Goal: Information Seeking & Learning: Learn about a topic

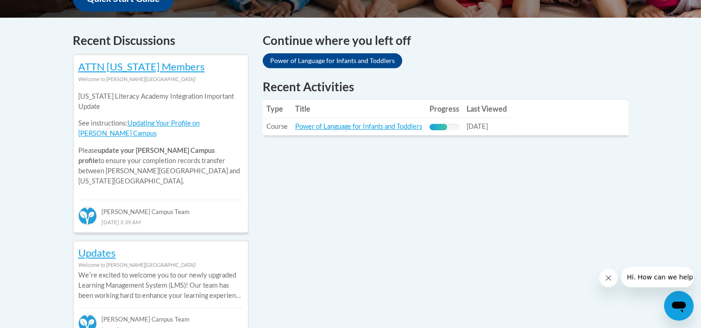
scroll to position [374, 0]
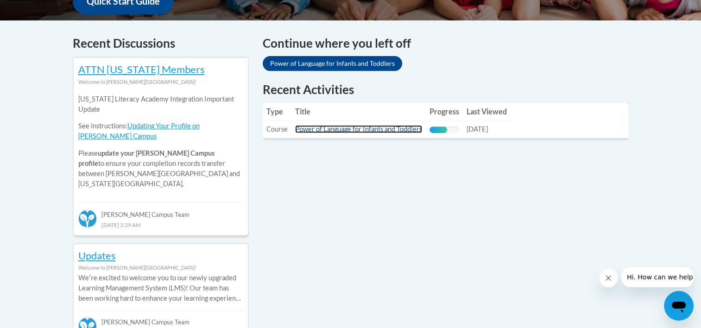
click at [356, 128] on link "Power of Language for Infants and Toddlers" at bounding box center [358, 129] width 127 height 8
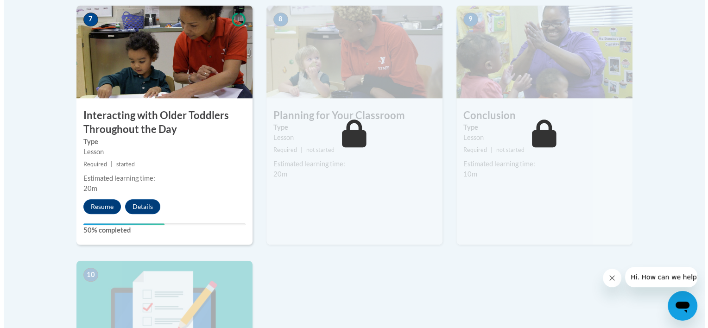
scroll to position [850, 0]
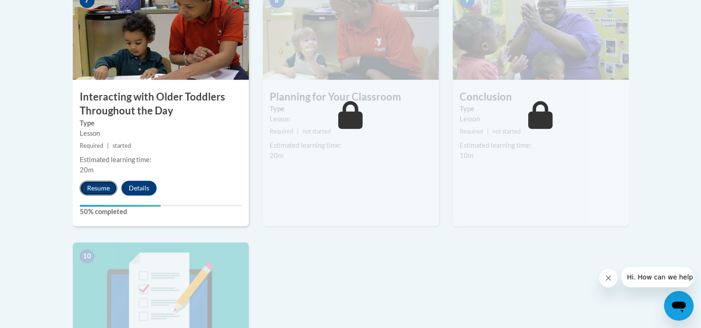
click at [101, 181] on button "Resume" at bounding box center [99, 188] width 38 height 15
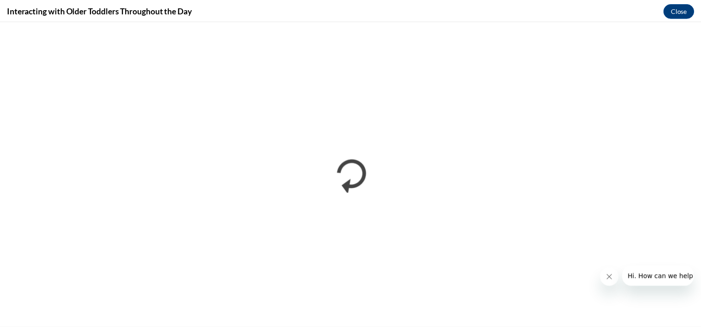
scroll to position [0, 0]
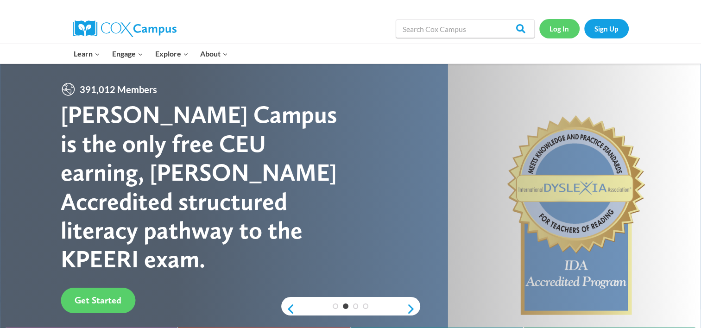
click at [555, 32] on link "Log In" at bounding box center [560, 28] width 40 height 19
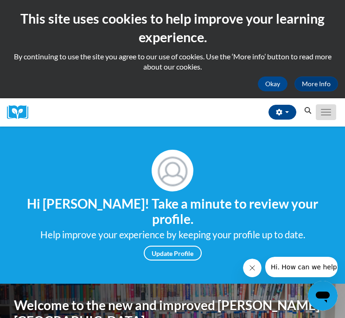
click at [322, 111] on button "Toggle navigation" at bounding box center [326, 112] width 20 height 16
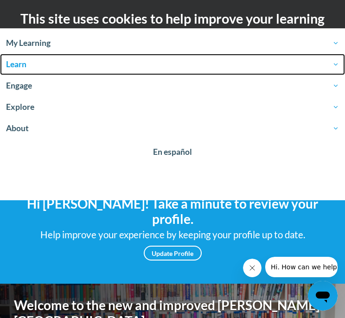
click at [111, 64] on span "Learn" at bounding box center [172, 64] width 333 height 11
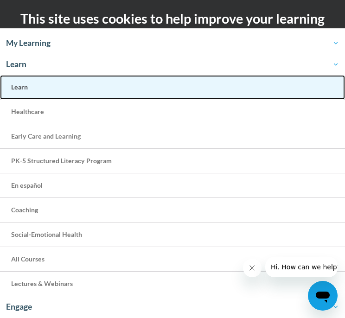
click at [50, 92] on link "Learn" at bounding box center [172, 87] width 345 height 25
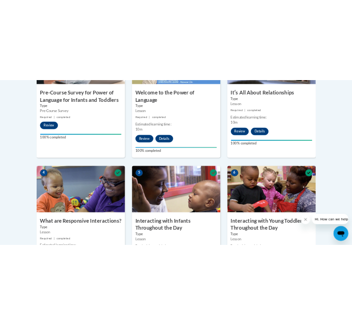
scroll to position [697, 0]
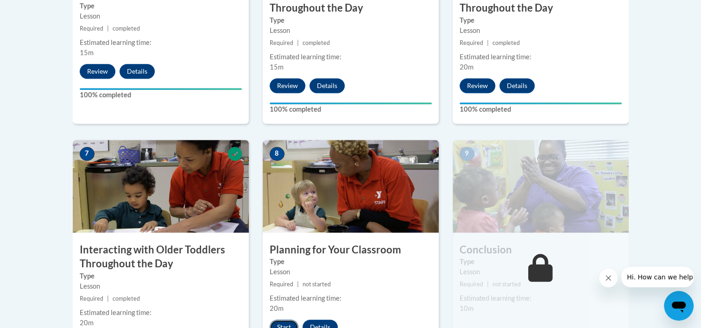
click at [281, 320] on button "Start" at bounding box center [284, 327] width 29 height 15
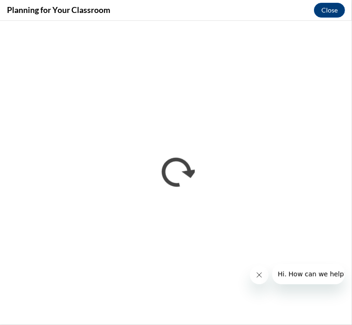
scroll to position [0, 0]
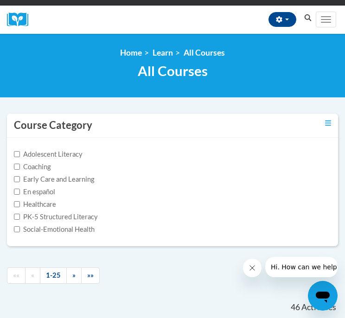
scroll to position [117, 0]
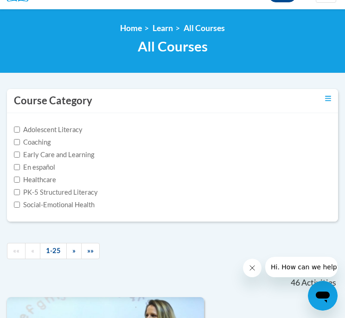
click at [35, 206] on label "Social-Emotional Health" at bounding box center [54, 205] width 81 height 10
click at [20, 206] on input "Social-Emotional Health" at bounding box center [17, 205] width 6 height 6
checkbox input "true"
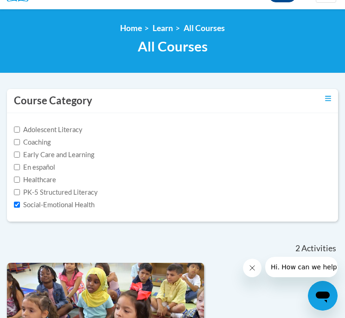
click at [30, 159] on label "Early Care and Learning" at bounding box center [54, 155] width 80 height 10
click at [20, 158] on input "Early Care and Learning" at bounding box center [17, 155] width 6 height 6
checkbox input "true"
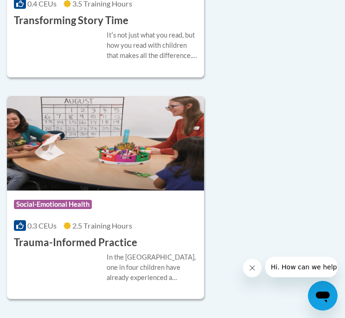
scroll to position [4384, 0]
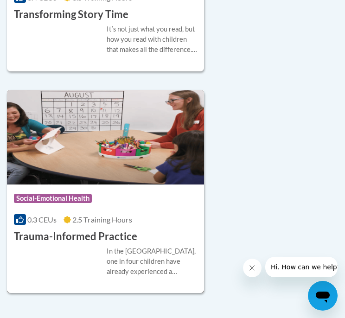
click at [137, 277] on div "In the United States, one in four children have already experienced a traumatic…" at bounding box center [152, 261] width 90 height 31
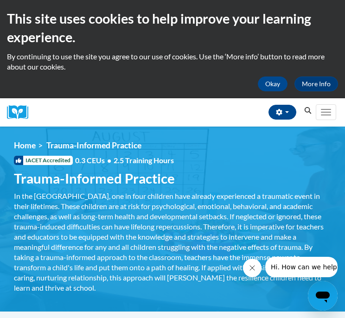
scroll to position [0, 5]
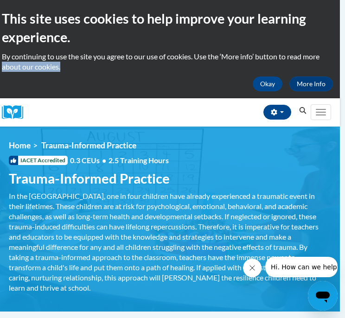
drag, startPoint x: 344, startPoint y: 60, endPoint x: 356, endPoint y: 64, distance: 12.2
click at [340, 64] on html "This site uses cookies to help improve your learning experience. By continuing …" at bounding box center [167, 159] width 345 height 318
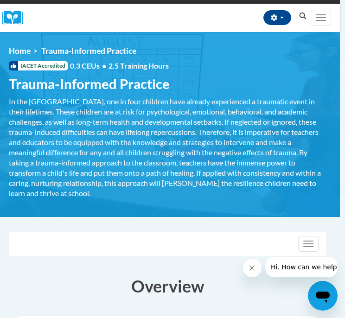
scroll to position [53, 5]
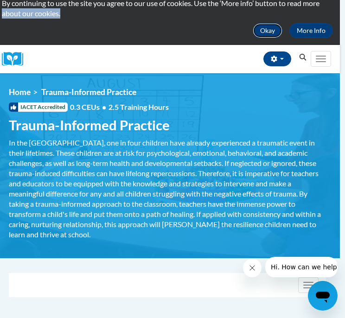
click at [270, 28] on button "Okay" at bounding box center [268, 30] width 30 height 15
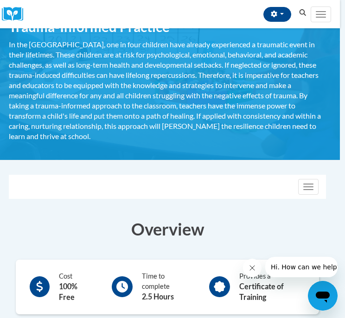
scroll to position [0, 5]
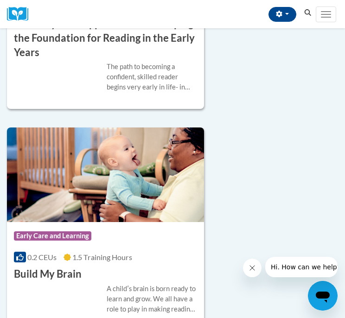
scroll to position [6158, 0]
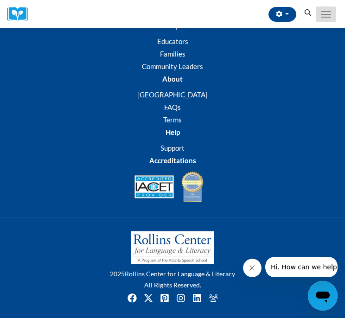
click at [324, 9] on button "Toggle navigation" at bounding box center [326, 14] width 20 height 16
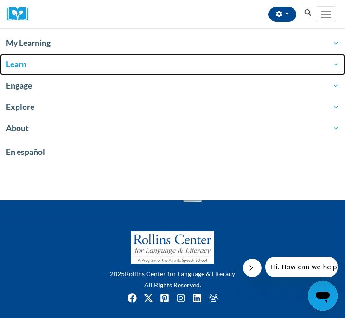
click at [15, 64] on span "Learn" at bounding box center [172, 64] width 333 height 11
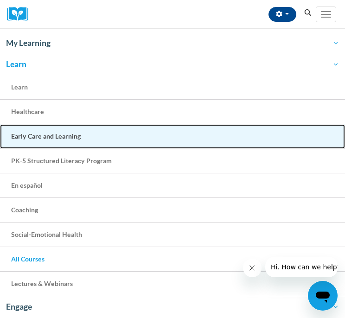
click at [51, 139] on span "Early Care and Learning" at bounding box center [46, 136] width 70 height 8
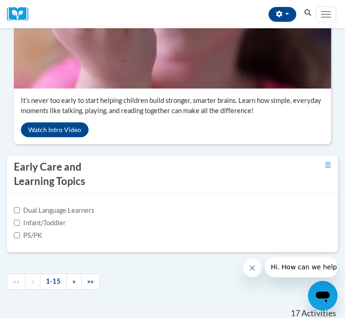
scroll to position [174, 0]
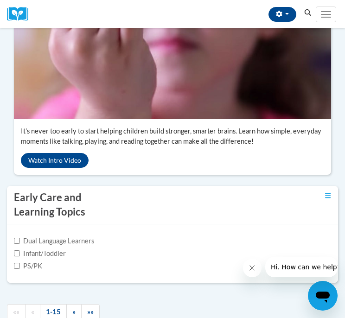
click at [20, 255] on label "Infant/Toddler" at bounding box center [40, 253] width 52 height 10
click at [20, 255] on input "Infant/Toddler" at bounding box center [17, 253] width 6 height 6
checkbox input "true"
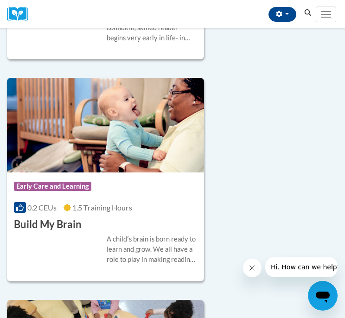
scroll to position [667, 0]
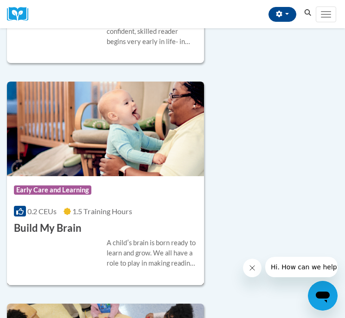
click at [155, 216] on div "0.2 CEUs 1.5 Training Hours" at bounding box center [105, 211] width 183 height 10
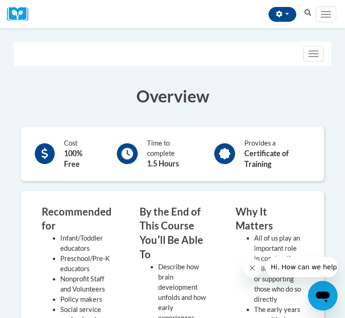
scroll to position [129, 0]
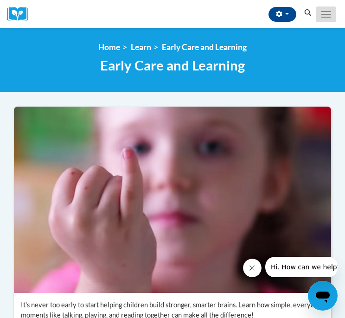
click at [330, 17] on button "Toggle navigation" at bounding box center [326, 14] width 20 height 16
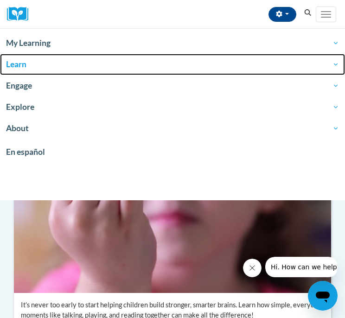
click at [10, 65] on span "Learn" at bounding box center [172, 64] width 333 height 11
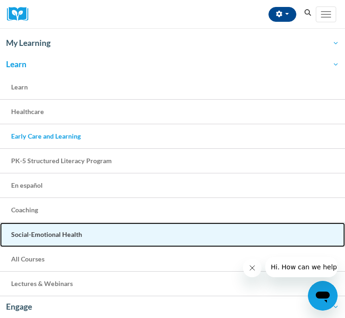
click at [48, 232] on span "Social-Emotional Health" at bounding box center [46, 234] width 71 height 8
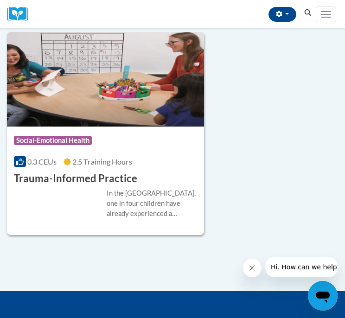
scroll to position [337, 0]
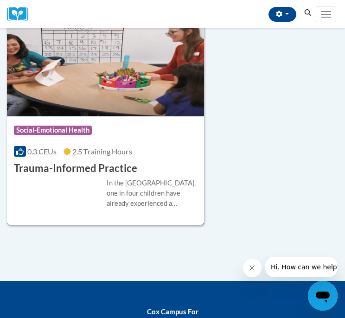
click at [169, 185] on div "In the United States, one in four children have already experienced a traumatic…" at bounding box center [152, 193] width 90 height 31
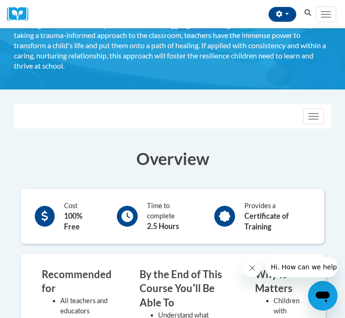
scroll to position [122, 0]
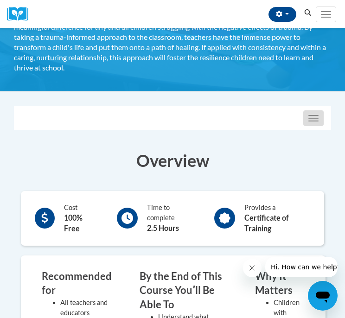
click at [310, 125] on button "Toggle navigation" at bounding box center [313, 118] width 20 height 16
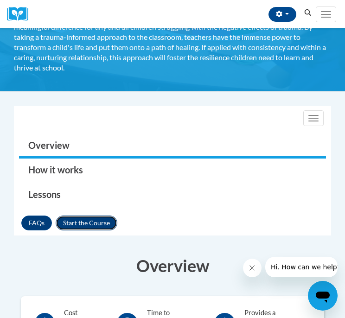
click at [83, 227] on button "Enroll" at bounding box center [87, 223] width 62 height 15
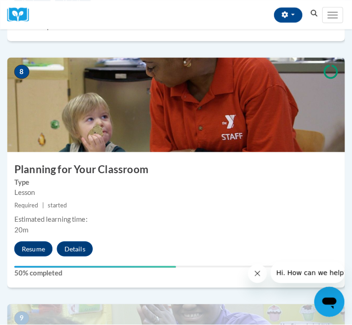
scroll to position [1849, 0]
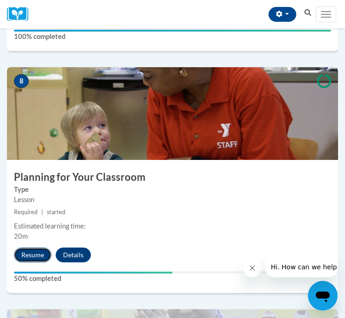
click at [35, 251] on button "Resume" at bounding box center [33, 255] width 38 height 15
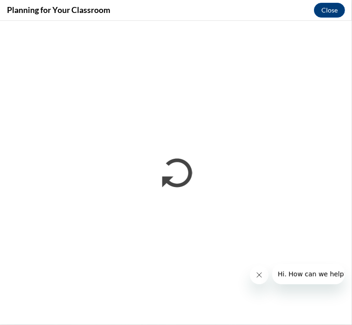
scroll to position [0, 0]
click at [319, 6] on button "Close" at bounding box center [329, 10] width 31 height 15
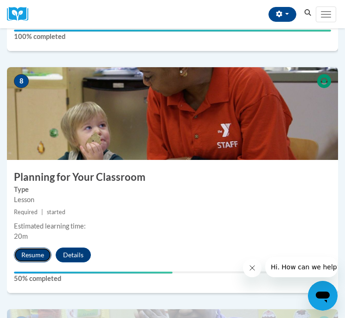
click at [27, 254] on button "Resume" at bounding box center [33, 255] width 38 height 15
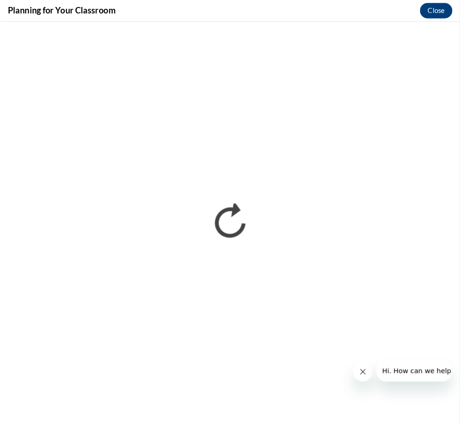
scroll to position [1089, 0]
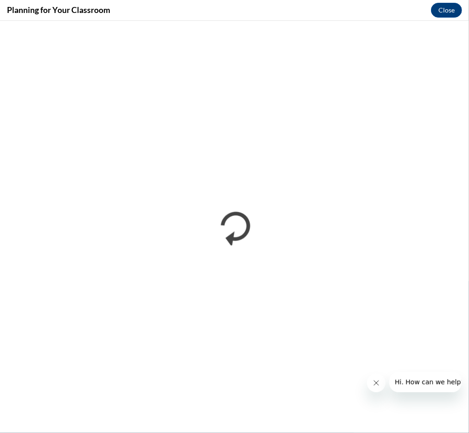
click at [344, 318] on button "Close message from company" at bounding box center [376, 383] width 19 height 19
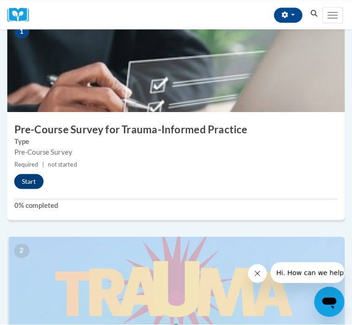
scroll to position [234, 0]
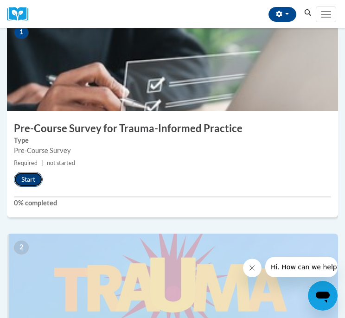
click at [24, 178] on button "Start" at bounding box center [28, 179] width 29 height 15
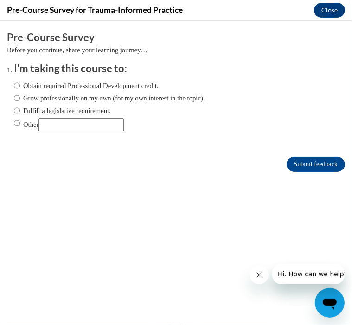
scroll to position [0, 0]
click at [34, 95] on label "Grow professionally on my own (for my own interest in the topic)." at bounding box center [109, 98] width 191 height 10
click at [20, 95] on input "Grow professionally on my own (for my own interest in the topic)." at bounding box center [17, 98] width 6 height 10
radio input "true"
click at [291, 160] on input "Submit feedback" at bounding box center [315, 164] width 58 height 15
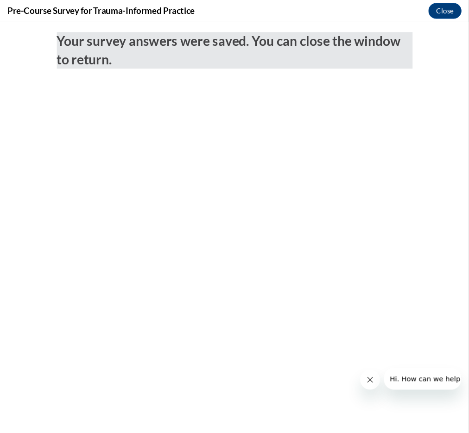
scroll to position [234, 0]
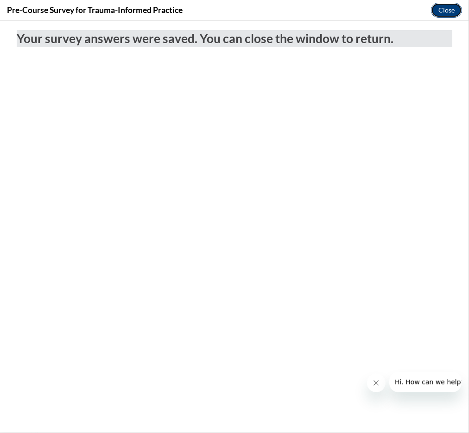
click at [344, 10] on button "Close" at bounding box center [446, 10] width 31 height 15
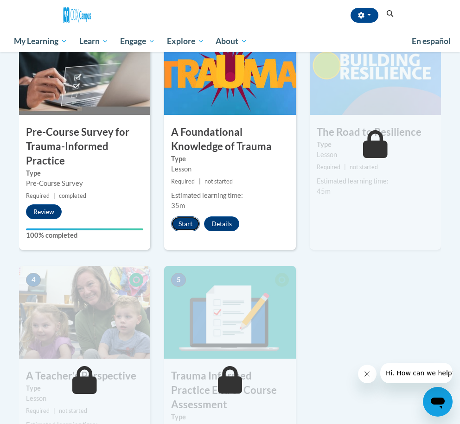
click at [180, 222] on button "Start" at bounding box center [185, 223] width 29 height 15
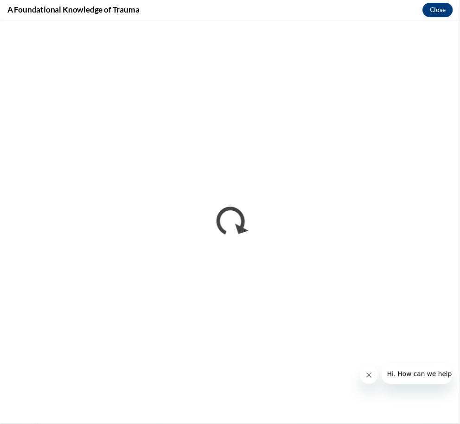
scroll to position [0, 0]
click at [344, 318] on icon "Close message from company" at bounding box center [375, 382] width 7 height 7
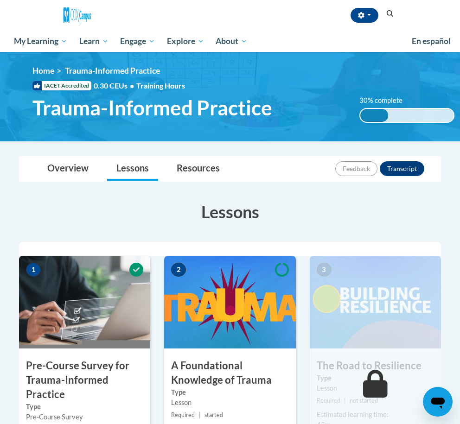
click at [217, 289] on img at bounding box center [229, 302] width 131 height 93
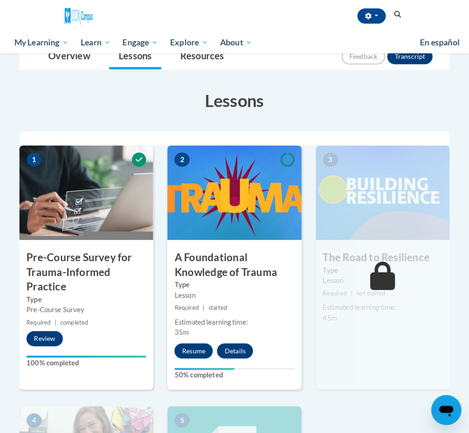
scroll to position [121, 0]
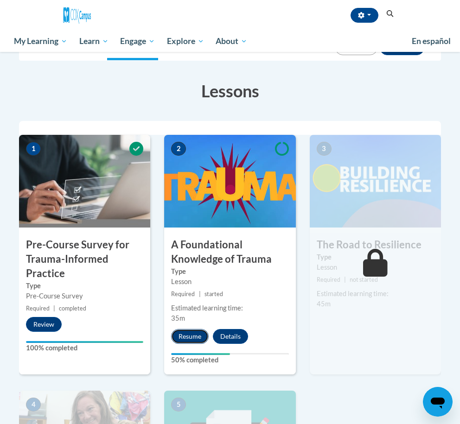
click at [189, 329] on button "Resume" at bounding box center [190, 336] width 38 height 15
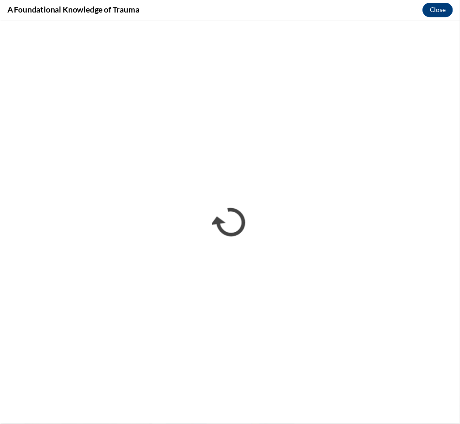
scroll to position [0, 0]
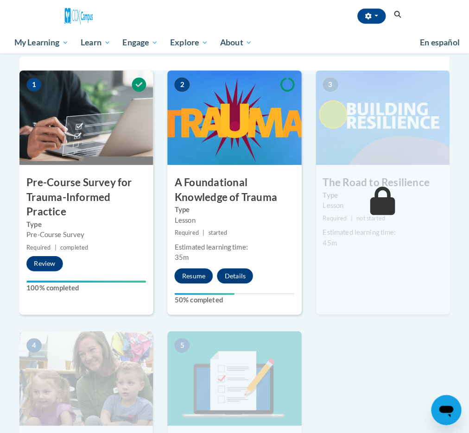
scroll to position [190, 0]
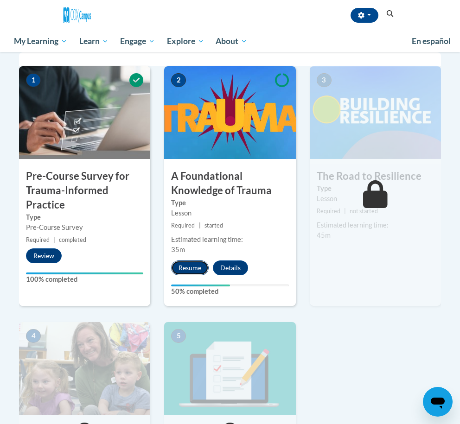
click at [201, 265] on button "Resume" at bounding box center [190, 268] width 38 height 15
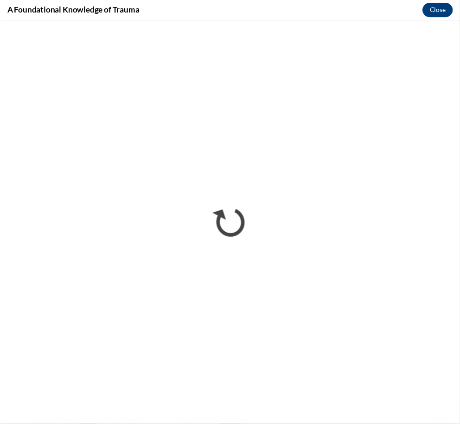
scroll to position [0, 0]
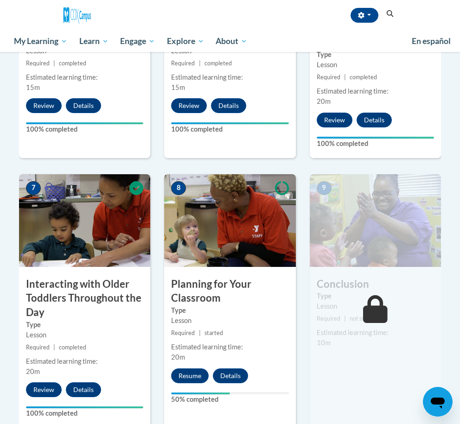
scroll to position [632, 0]
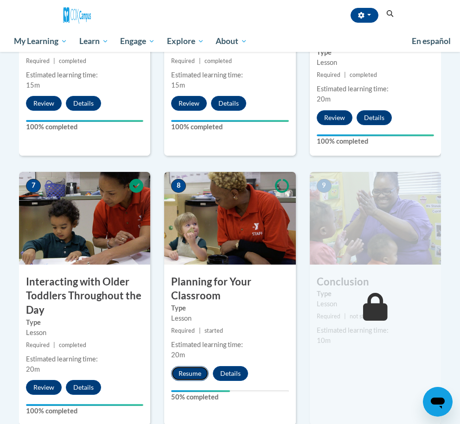
click at [185, 372] on button "Resume" at bounding box center [190, 373] width 38 height 15
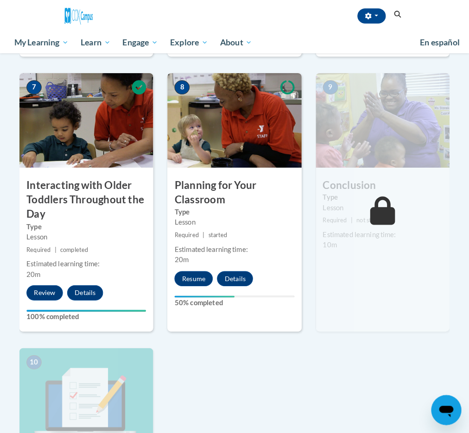
scroll to position [735, 0]
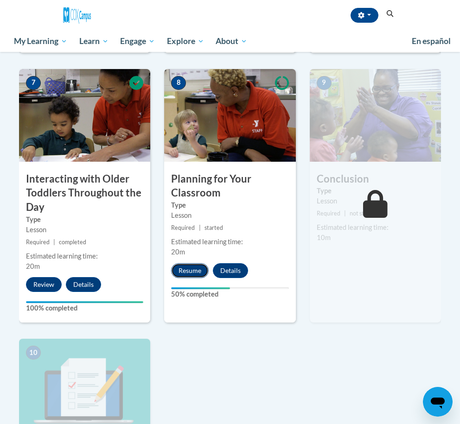
click at [191, 269] on button "Resume" at bounding box center [190, 270] width 38 height 15
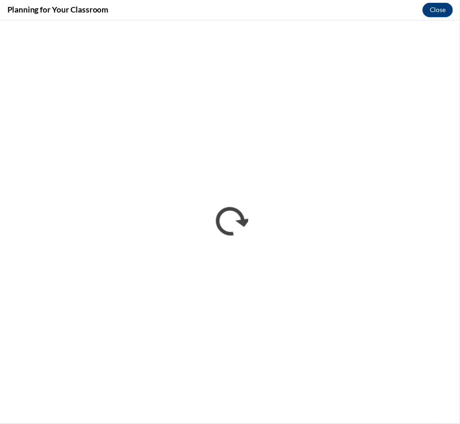
scroll to position [0, 0]
click at [443, 8] on button "Close" at bounding box center [446, 10] width 31 height 15
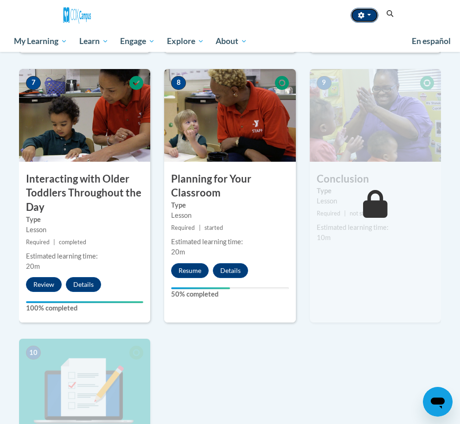
click at [378, 11] on button "button" at bounding box center [364, 15] width 28 height 15
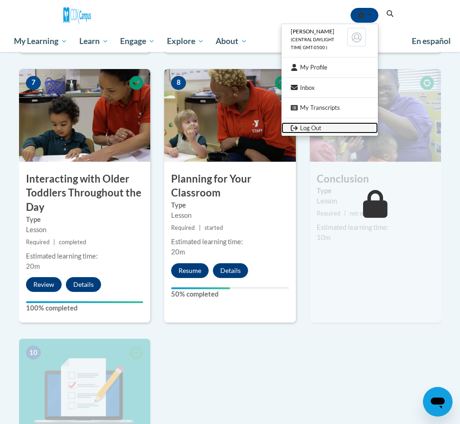
click at [378, 126] on link "Log Out" at bounding box center [329, 128] width 96 height 12
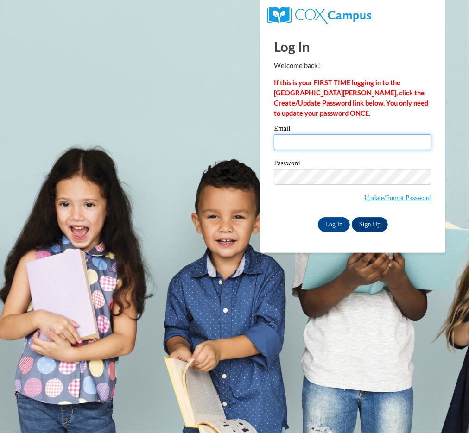
click at [306, 139] on input "Email" at bounding box center [353, 142] width 158 height 16
type input "[EMAIL_ADDRESS][DOMAIN_NAME]"
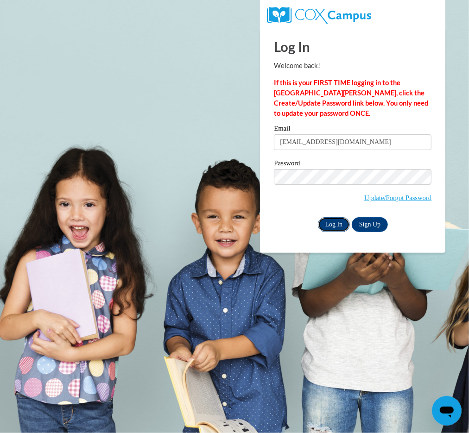
click at [332, 225] on input "Log In" at bounding box center [334, 224] width 32 height 15
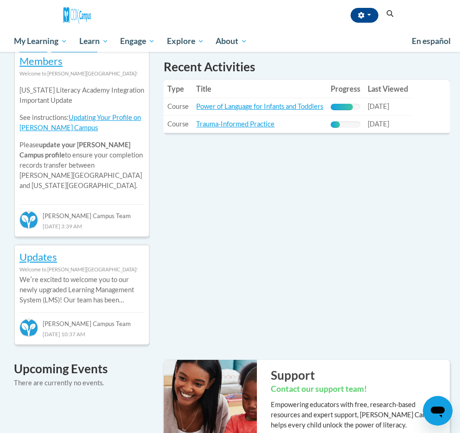
scroll to position [331, 0]
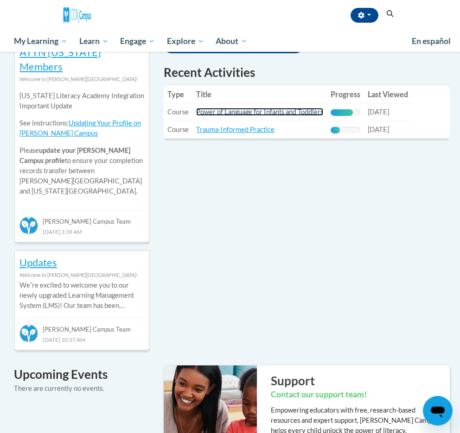
click at [261, 108] on link "Power of Language for Infants and Toddlers" at bounding box center [259, 112] width 127 height 8
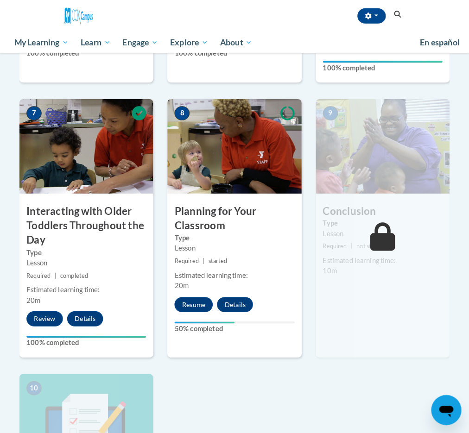
scroll to position [772, 0]
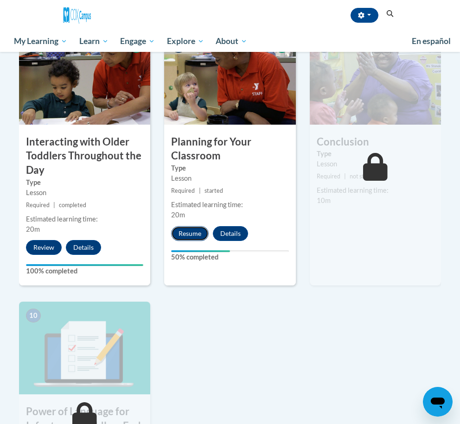
click at [188, 227] on button "Resume" at bounding box center [190, 233] width 38 height 15
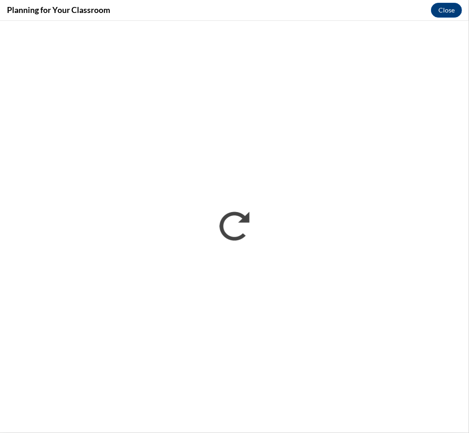
scroll to position [0, 0]
click at [442, 10] on button "Close" at bounding box center [446, 10] width 31 height 15
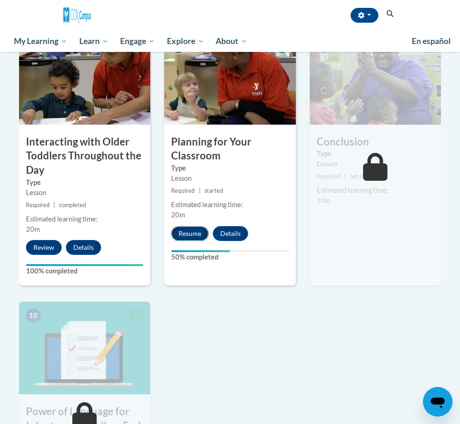
click at [193, 233] on button "Resume" at bounding box center [190, 233] width 38 height 15
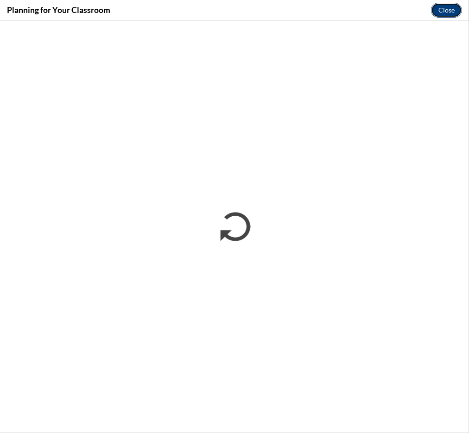
click at [446, 14] on button "Close" at bounding box center [446, 10] width 31 height 15
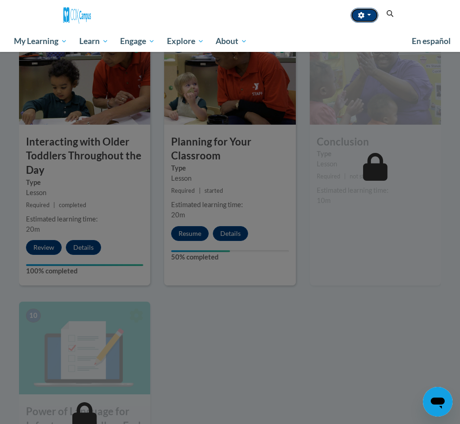
click at [364, 15] on icon "button" at bounding box center [361, 15] width 6 height 6
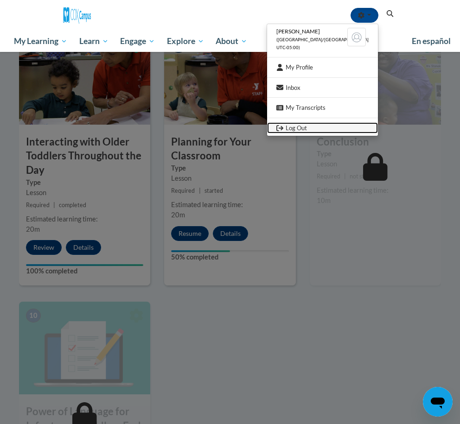
click at [378, 122] on link "Log Out" at bounding box center [322, 128] width 111 height 12
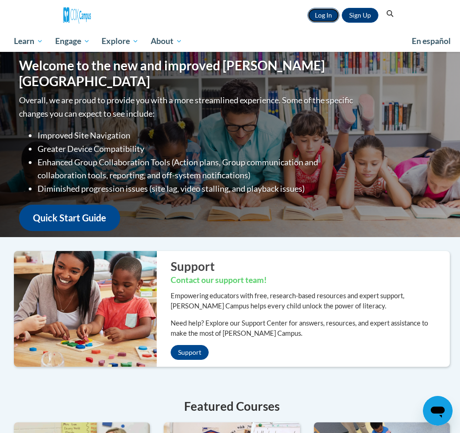
click at [339, 9] on link "Log In" at bounding box center [323, 15] width 32 height 15
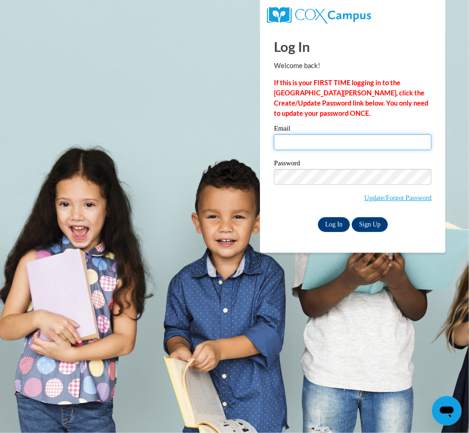
type input "[EMAIL_ADDRESS][DOMAIN_NAME]"
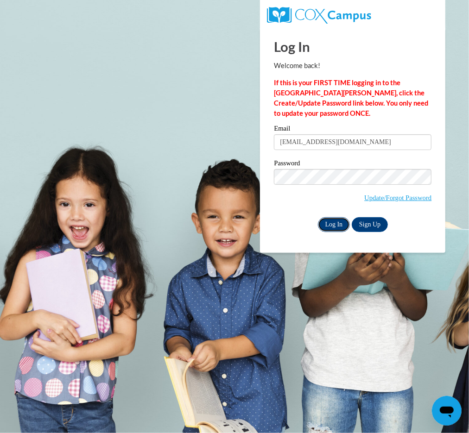
click at [331, 229] on input "Log In" at bounding box center [334, 224] width 32 height 15
click at [329, 234] on div "Log In Welcome back! If this is your FIRST TIME logging in to the [GEOGRAPHIC_D…" at bounding box center [352, 140] width 199 height 225
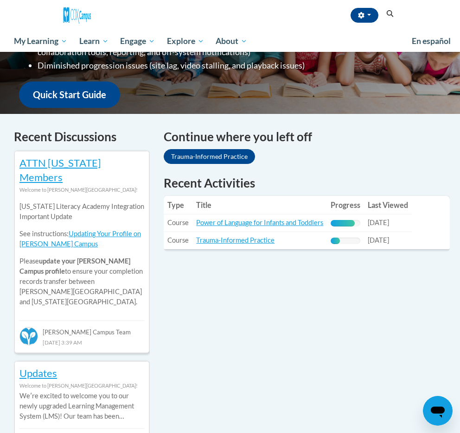
scroll to position [219, 0]
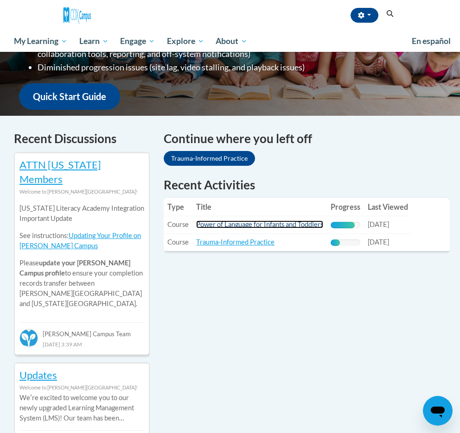
click at [266, 221] on link "Power of Language for Infants and Toddlers" at bounding box center [259, 225] width 127 height 8
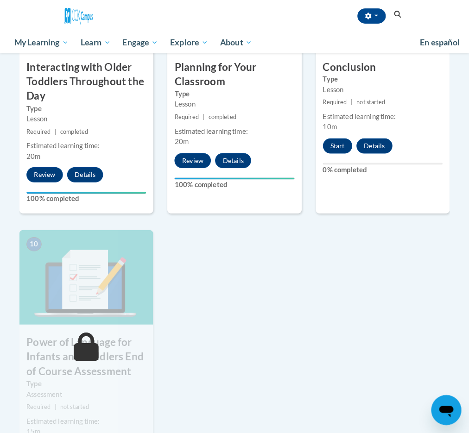
scroll to position [847, 0]
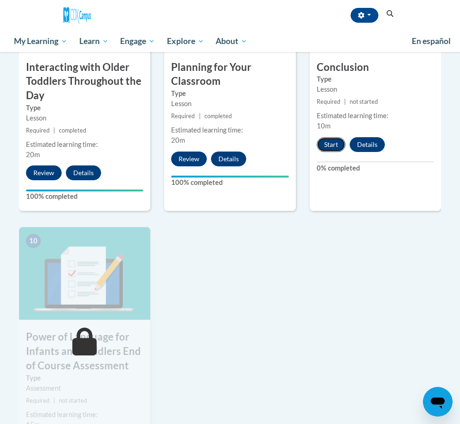
click at [333, 147] on button "Start" at bounding box center [331, 144] width 29 height 15
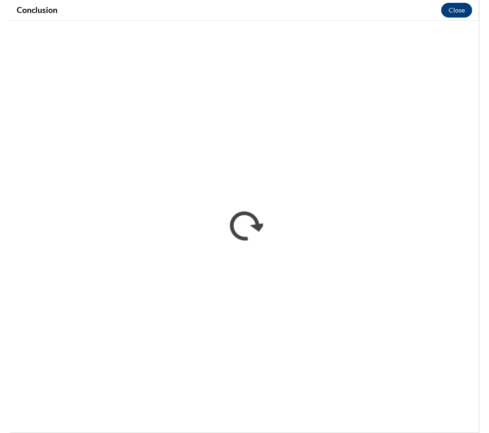
scroll to position [0, 0]
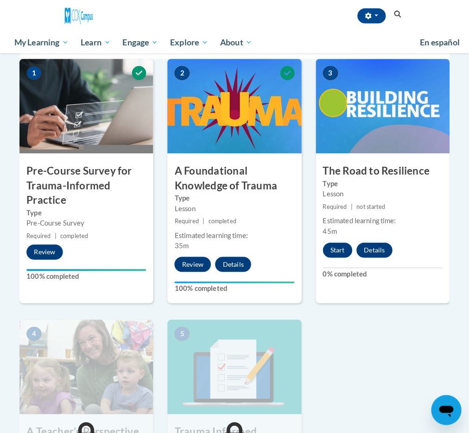
scroll to position [200, 0]
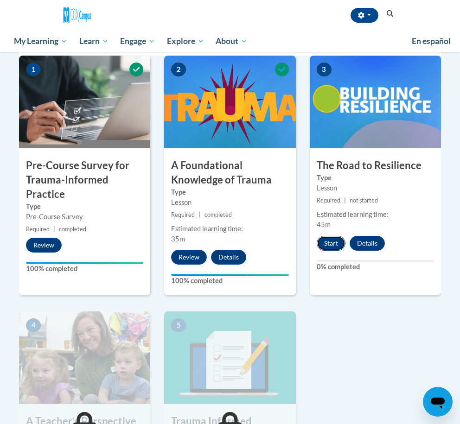
click at [336, 241] on button "Start" at bounding box center [331, 243] width 29 height 15
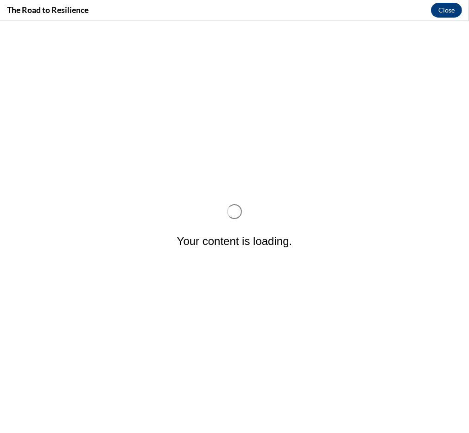
scroll to position [0, 0]
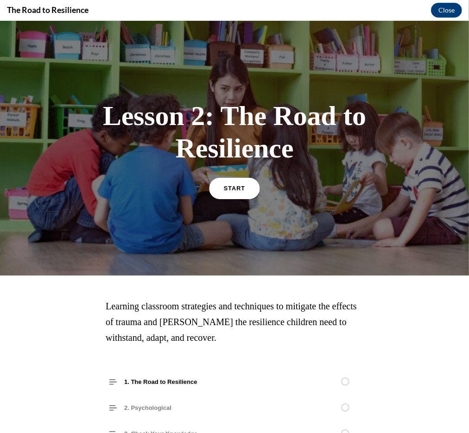
click at [224, 185] on span "START" at bounding box center [234, 188] width 21 height 7
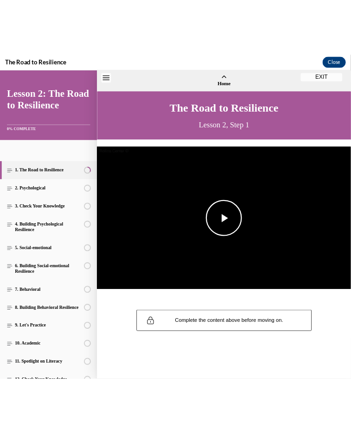
scroll to position [28, 0]
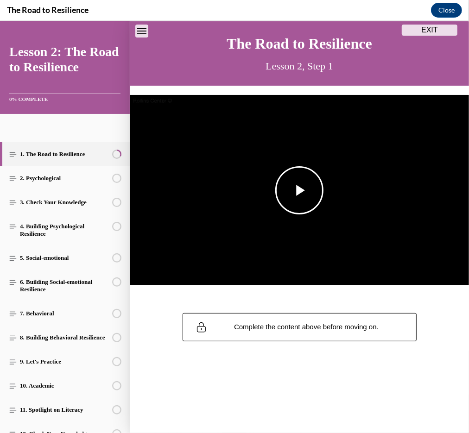
click at [254, 172] on img "Video player" at bounding box center [299, 190] width 339 height 191
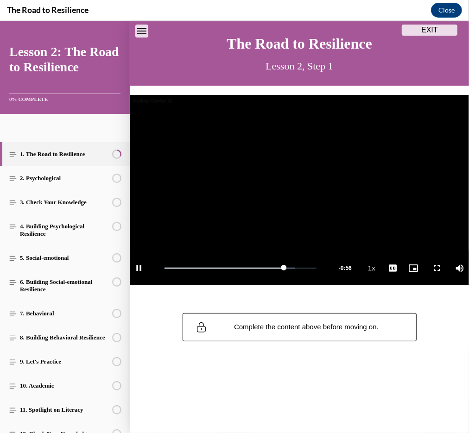
click at [137, 28] on icon "Close navigation menu" at bounding box center [141, 30] width 9 height 6
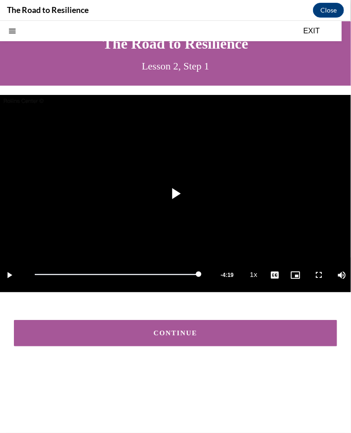
click at [261, 322] on button "CONTINUE" at bounding box center [175, 333] width 323 height 26
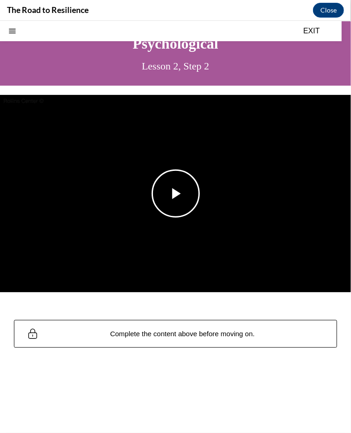
click at [144, 173] on img "Video player" at bounding box center [175, 193] width 351 height 197
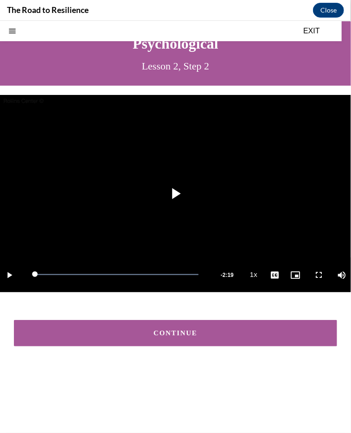
click at [248, 335] on button "CONTINUE" at bounding box center [175, 333] width 323 height 26
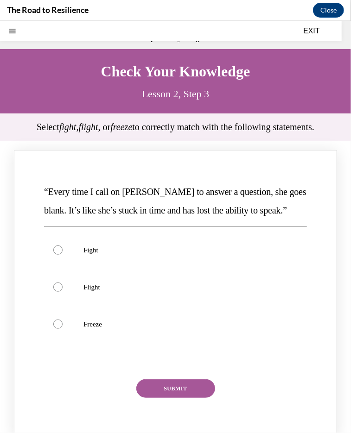
scroll to position [28, 0]
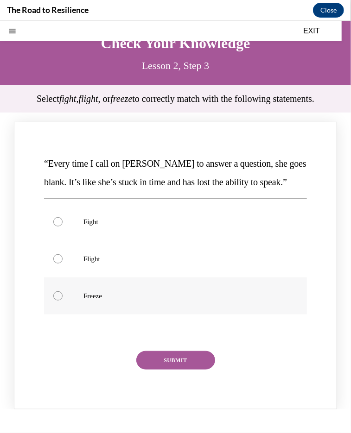
click at [58, 300] on div "Knowledge check: Multiple choice" at bounding box center [57, 295] width 9 height 9
click at [58, 300] on input "Freeze" at bounding box center [57, 295] width 9 height 9
radio input "true"
click at [156, 369] on button "SUBMIT" at bounding box center [175, 360] width 79 height 19
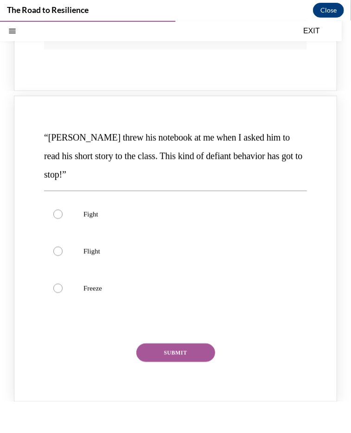
scroll to position [464, 0]
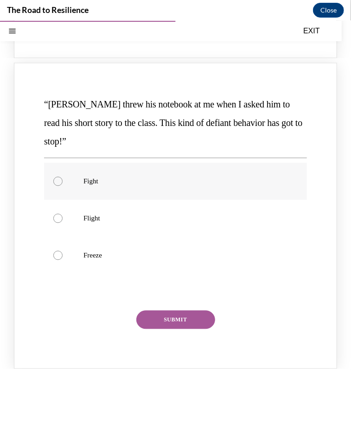
click at [92, 200] on label "Fight" at bounding box center [175, 181] width 263 height 37
click at [63, 186] on input "Fight" at bounding box center [57, 181] width 9 height 9
radio input "true"
click at [152, 329] on button "SUBMIT" at bounding box center [175, 320] width 79 height 19
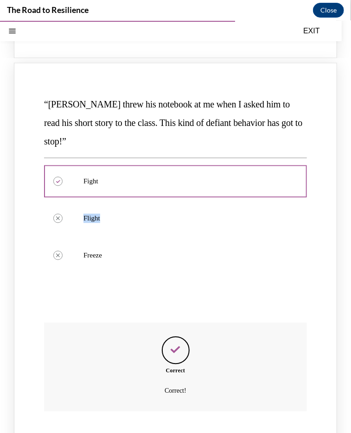
drag, startPoint x: 341, startPoint y: 212, endPoint x: 337, endPoint y: 263, distance: 51.1
click at [337, 263] on div "“[PERSON_NAME] threw his notebook at me when I asked him to read his short stor…" at bounding box center [175, 258] width 351 height 391
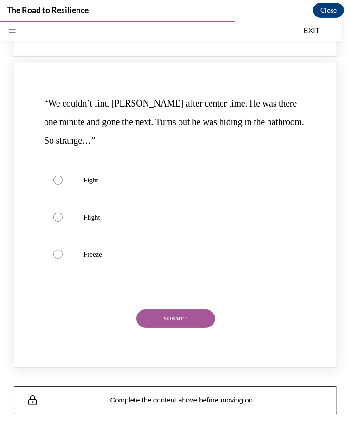
scroll to position [896, 0]
click at [61, 222] on label "Flight" at bounding box center [175, 216] width 263 height 37
click at [61, 222] on input "Flight" at bounding box center [57, 216] width 9 height 9
radio input "true"
click at [160, 318] on button "SUBMIT" at bounding box center [175, 318] width 79 height 19
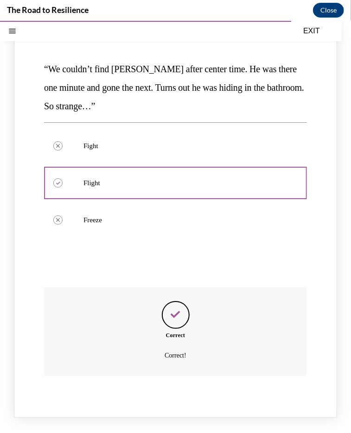
scroll to position [980, 0]
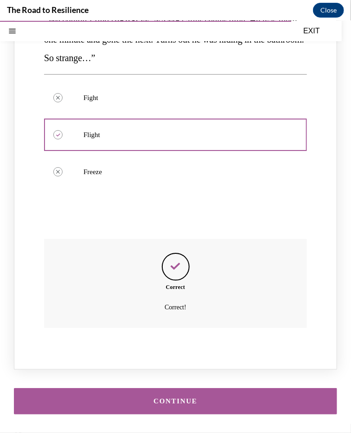
click at [286, 411] on button "CONTINUE" at bounding box center [175, 401] width 323 height 26
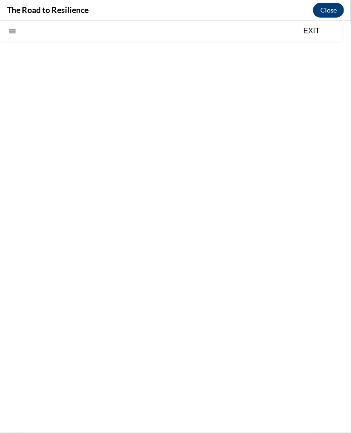
scroll to position [28, 0]
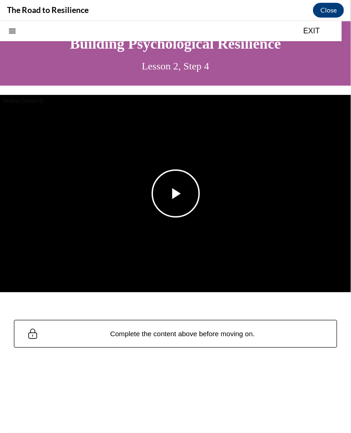
click at [65, 157] on img "Video player" at bounding box center [175, 193] width 351 height 197
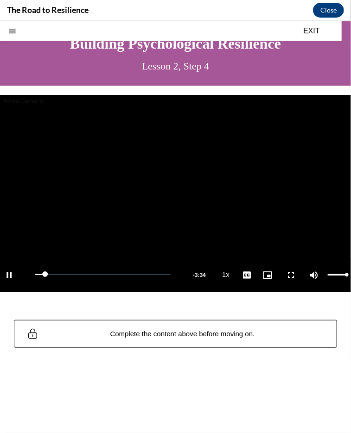
click at [332, 270] on div "Mute 0%" at bounding box center [328, 274] width 46 height 35
click at [310, 274] on span "Video player" at bounding box center [314, 274] width 19 height 0
click at [306, 274] on span "Video player" at bounding box center [314, 274] width 19 height 0
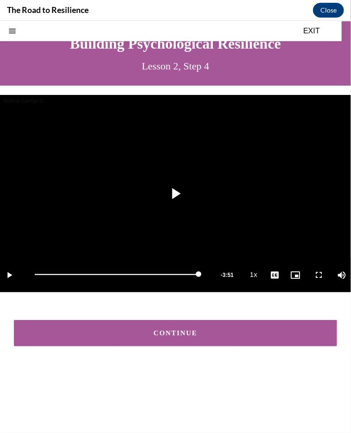
click at [207, 321] on button "CONTINUE" at bounding box center [175, 333] width 323 height 26
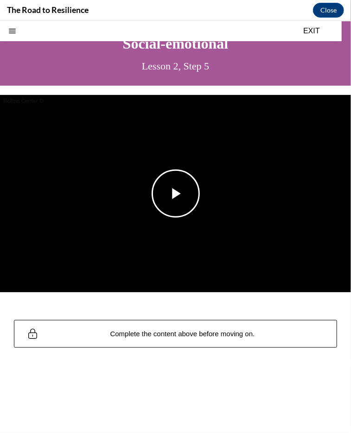
click at [146, 231] on img "Video player" at bounding box center [175, 193] width 351 height 197
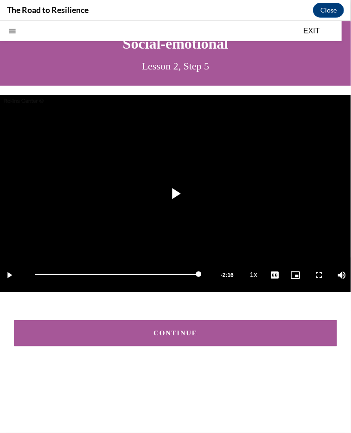
click at [307, 322] on button "CONTINUE" at bounding box center [175, 333] width 323 height 26
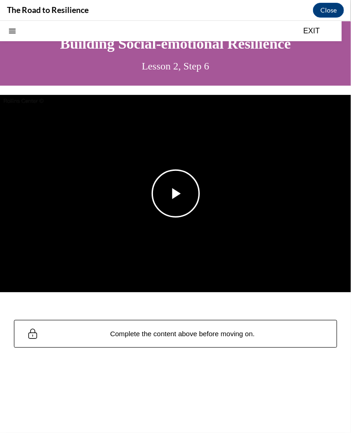
click at [176, 193] on span "Video player" at bounding box center [176, 193] width 0 height 0
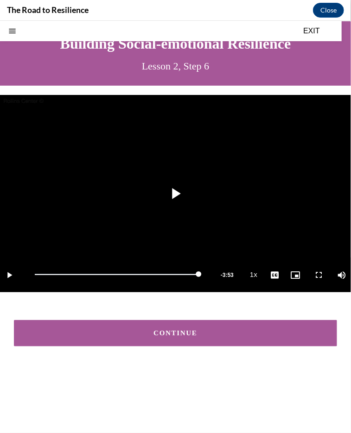
click at [178, 330] on div "CONTINUE" at bounding box center [175, 333] width 294 height 7
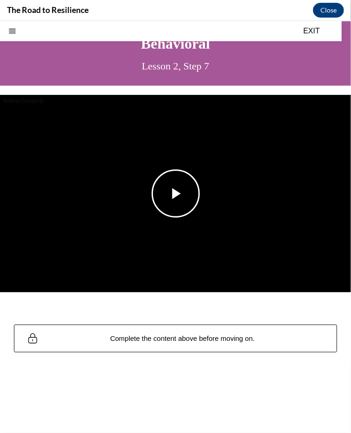
click at [190, 222] on img "Video player" at bounding box center [175, 193] width 351 height 197
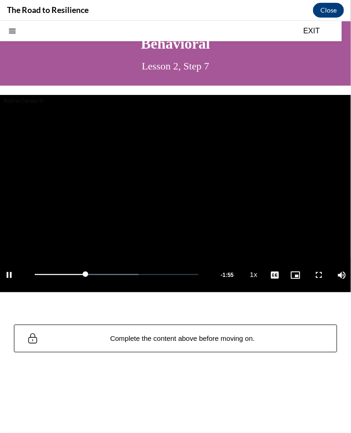
click at [6, 30] on button "Open navigation menu" at bounding box center [12, 30] width 13 height 13
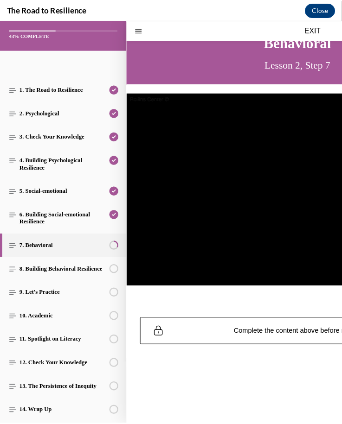
scroll to position [21, 0]
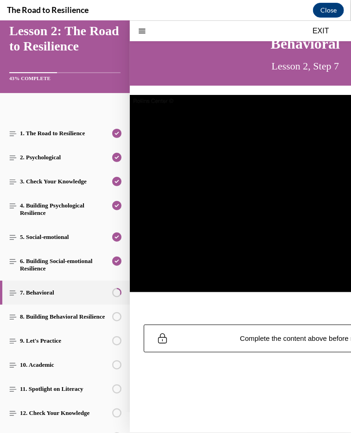
click at [321, 31] on button "EXIT" at bounding box center [321, 30] width 56 height 11
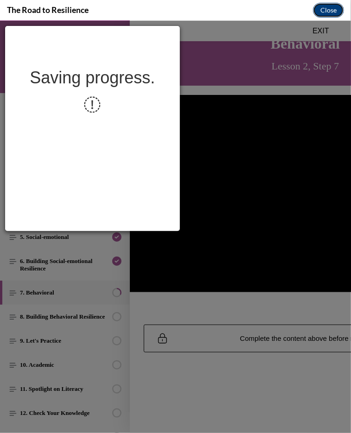
click at [331, 11] on button "Close" at bounding box center [328, 10] width 31 height 15
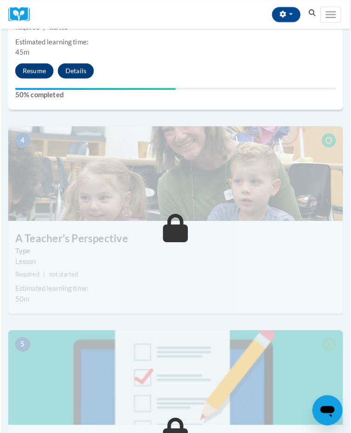
scroll to position [829, 0]
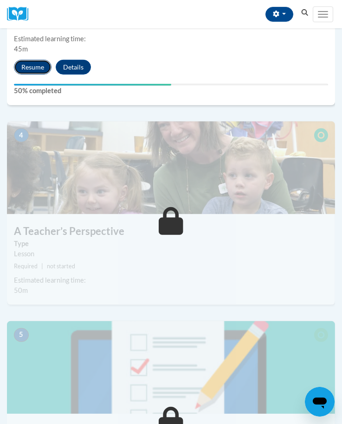
click at [39, 64] on button "Resume" at bounding box center [33, 67] width 38 height 15
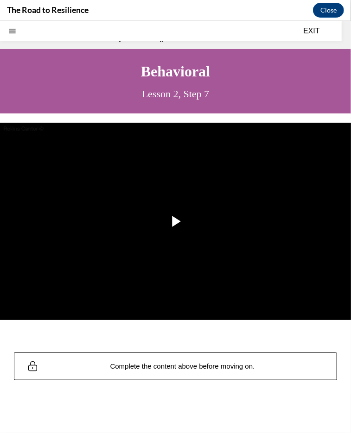
scroll to position [28, 0]
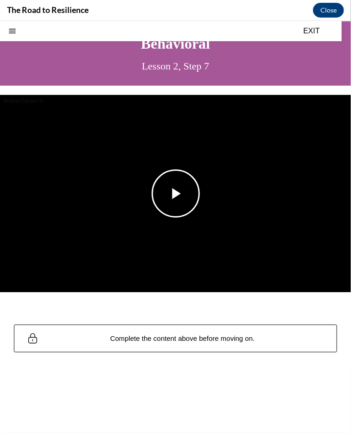
click at [214, 185] on img "Video player" at bounding box center [175, 193] width 351 height 197
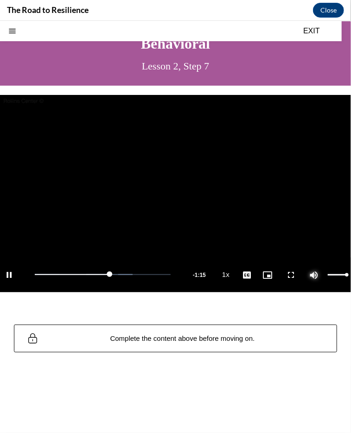
click at [305, 274] on span "Video player" at bounding box center [314, 274] width 19 height 0
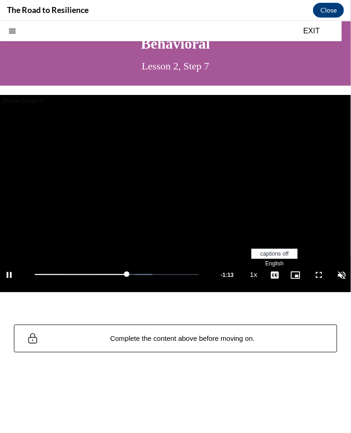
click at [265, 260] on span "English" at bounding box center [274, 263] width 18 height 6
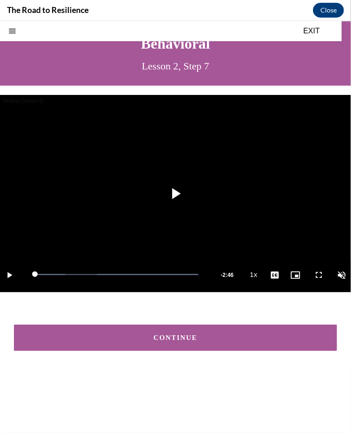
click at [166, 334] on div "CONTINUE" at bounding box center [175, 337] width 294 height 7
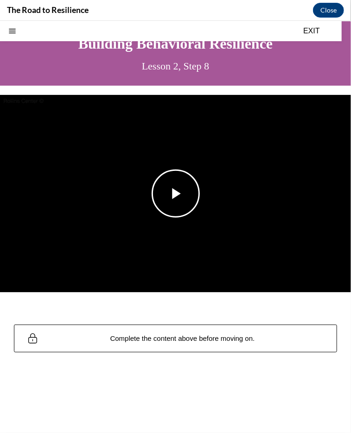
click at [261, 186] on img "Video player" at bounding box center [175, 193] width 351 height 197
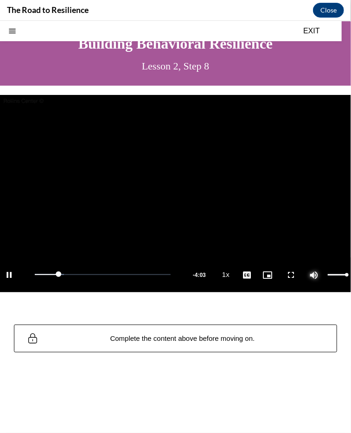
click at [307, 274] on span "Video player" at bounding box center [314, 274] width 19 height 0
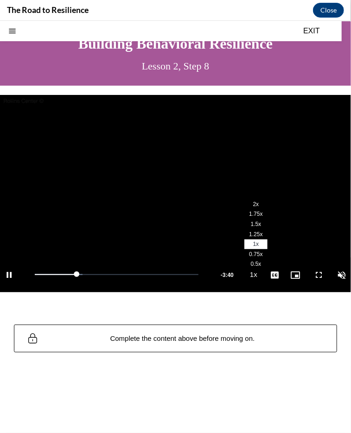
click at [253, 201] on span "2x" at bounding box center [256, 204] width 6 height 6
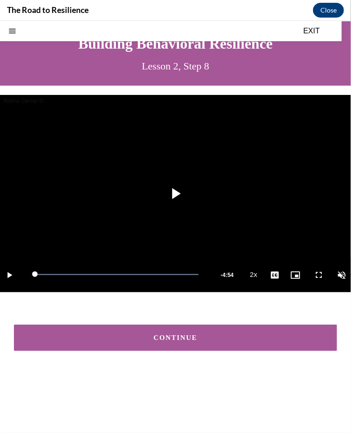
click at [245, 337] on button "CONTINUE" at bounding box center [175, 338] width 323 height 26
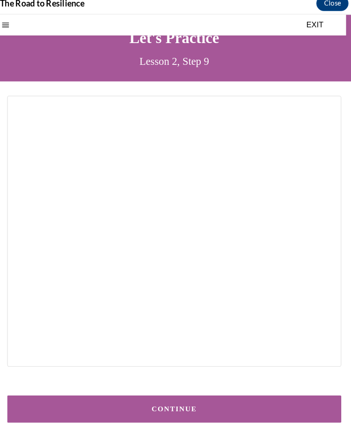
scroll to position [829, 0]
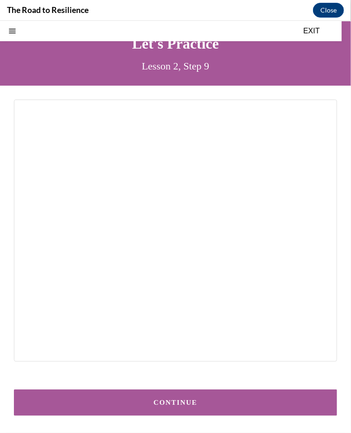
click at [269, 389] on button "CONTINUE" at bounding box center [175, 402] width 323 height 26
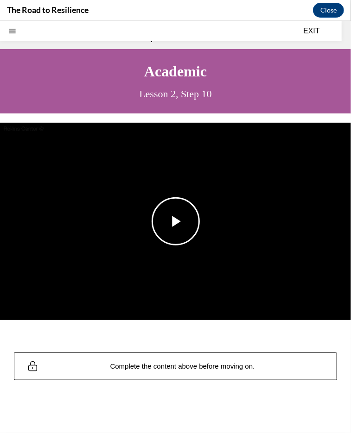
scroll to position [28, 0]
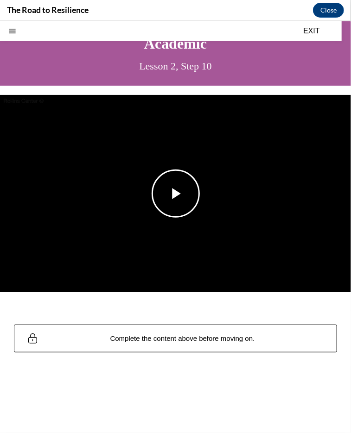
click at [176, 193] on span "Video player" at bounding box center [176, 193] width 0 height 0
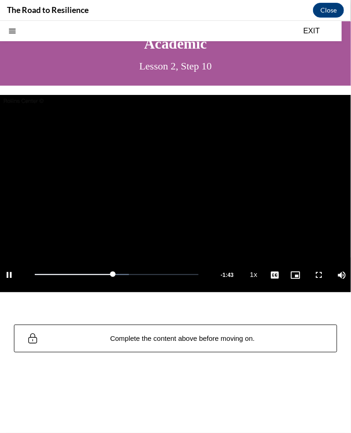
click at [6, 31] on button "Open navigation menu" at bounding box center [12, 30] width 13 height 13
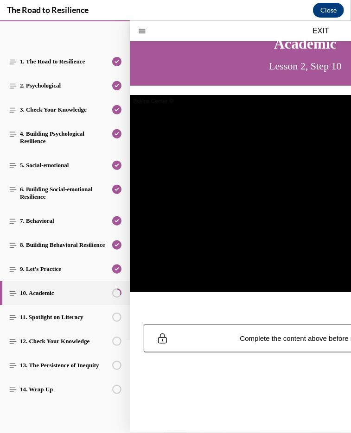
scroll to position [107, 0]
click at [136, 33] on button "Close navigation menu" at bounding box center [141, 30] width 13 height 13
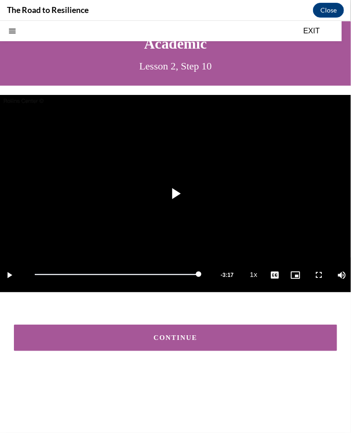
click at [256, 340] on button "CONTINUE" at bounding box center [175, 338] width 323 height 26
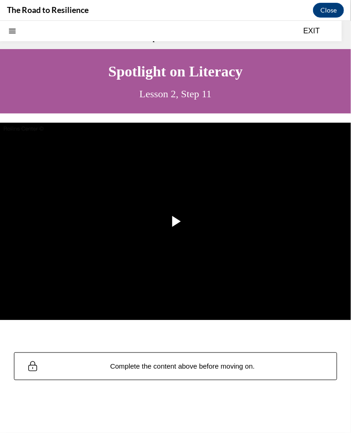
scroll to position [28, 0]
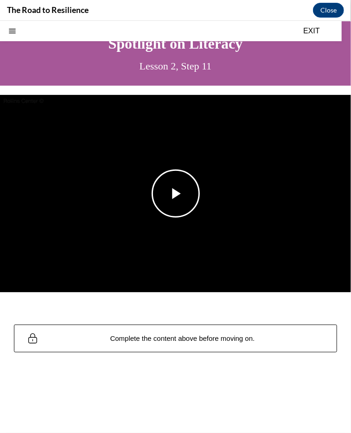
click at [210, 179] on img "Video player" at bounding box center [175, 193] width 351 height 197
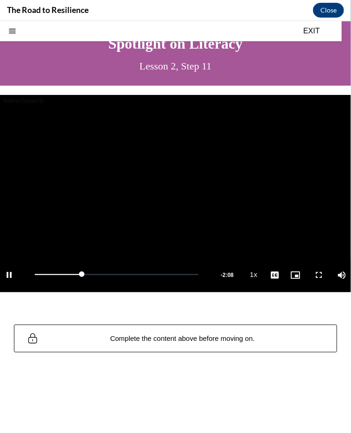
click at [9, 32] on icon "Open navigation menu" at bounding box center [12, 30] width 7 height 5
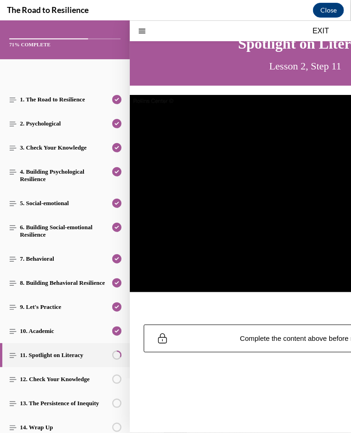
scroll to position [77, 0]
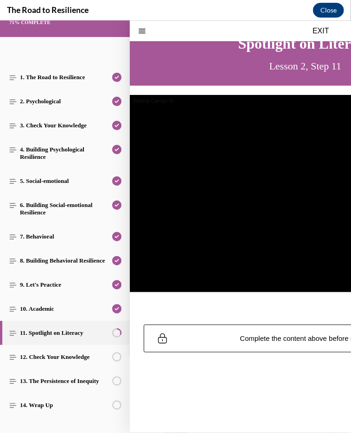
click at [143, 32] on icon "Close navigation menu" at bounding box center [142, 30] width 6 height 5
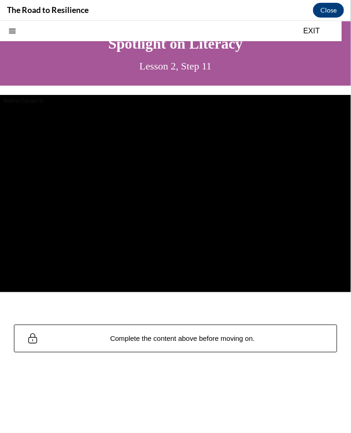
scroll to position [0, 0]
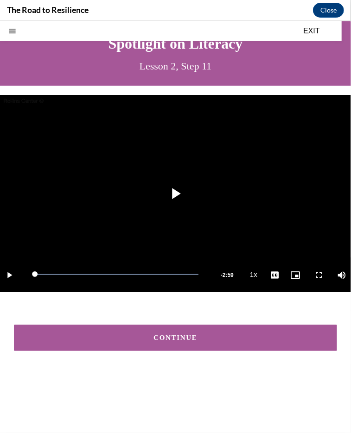
click at [301, 334] on div "CONTINUE" at bounding box center [175, 337] width 294 height 7
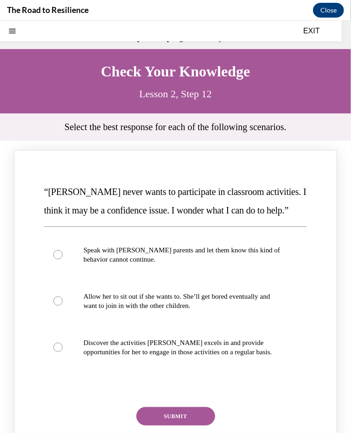
scroll to position [28, 0]
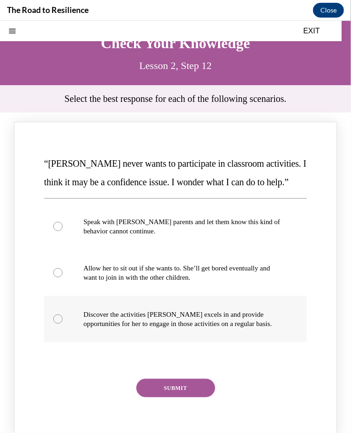
click at [71, 340] on label "Discover the activities [PERSON_NAME] excels in and provide opportunities for h…" at bounding box center [175, 319] width 263 height 46
click at [63, 324] on input "Discover the activities [PERSON_NAME] excels in and provide opportunities for h…" at bounding box center [57, 318] width 9 height 9
radio input "true"
click at [182, 397] on button "SUBMIT" at bounding box center [175, 388] width 79 height 19
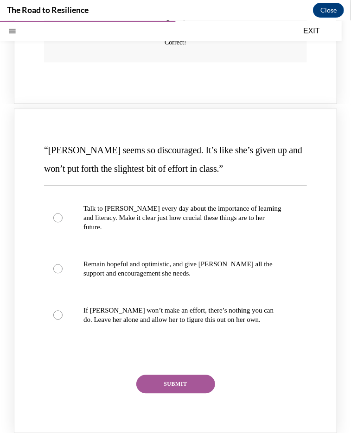
scroll to position [462, 0]
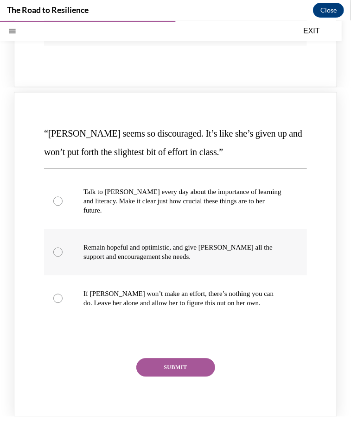
click at [76, 275] on label "Remain hopeful and optimistic, and give [PERSON_NAME] all the support and encou…" at bounding box center [175, 252] width 263 height 46
click at [63, 257] on input "Remain hopeful and optimistic, and give [PERSON_NAME] all the support and encou…" at bounding box center [57, 252] width 9 height 9
radio input "true"
click at [186, 377] on button "SUBMIT" at bounding box center [175, 367] width 79 height 19
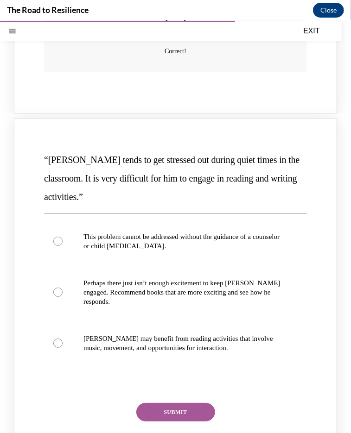
scroll to position [901, 0]
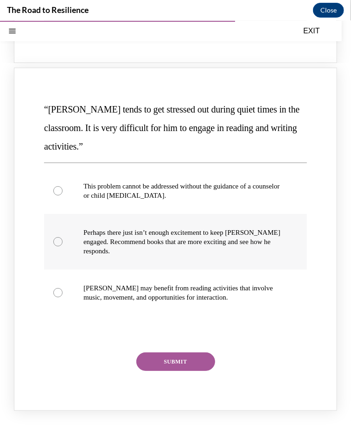
click at [117, 255] on p "Perhaps there just isn’t enough excitement to keep [PERSON_NAME] engaged. Recom…" at bounding box center [183, 242] width 200 height 28
click at [63, 246] on input "Perhaps there just isn’t enough excitement to keep [PERSON_NAME] engaged. Recom…" at bounding box center [57, 241] width 9 height 9
radio input "true"
click at [154, 371] on button "SUBMIT" at bounding box center [175, 361] width 79 height 19
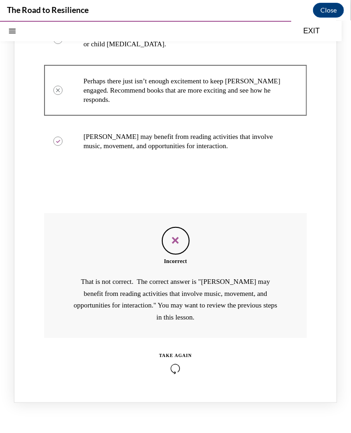
scroll to position [1057, 0]
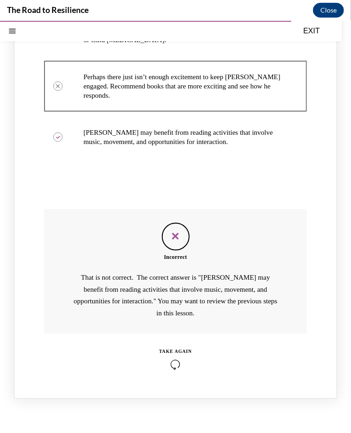
click at [172, 369] on icon "Knowledge check: Multiple choice" at bounding box center [175, 364] width 33 height 10
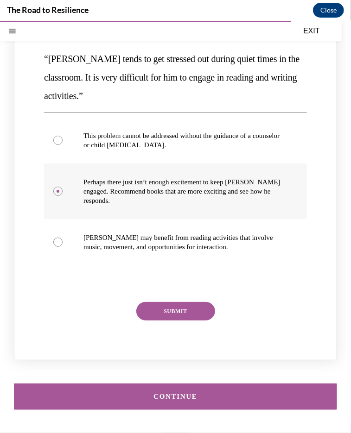
click at [167, 167] on label "Perhaps there just isn’t enough excitement to keep [PERSON_NAME] engaged. Recom…" at bounding box center [175, 191] width 263 height 56
click at [63, 186] on input "Perhaps there just isn’t enough excitement to keep [PERSON_NAME] engaged. Recom…" at bounding box center [57, 190] width 9 height 9
click at [153, 241] on p "[PERSON_NAME] may benefit from reading activities that involve music, movement,…" at bounding box center [183, 242] width 200 height 19
click at [63, 241] on input "[PERSON_NAME] may benefit from reading activities that involve music, movement,…" at bounding box center [57, 241] width 9 height 9
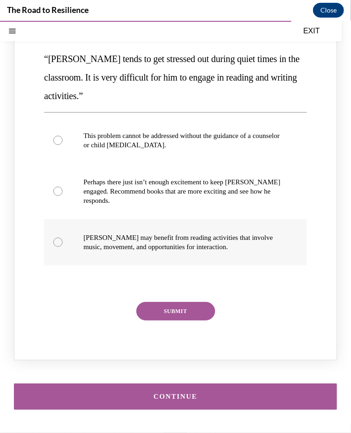
radio input "true"
click at [172, 311] on button "SUBMIT" at bounding box center [175, 311] width 79 height 19
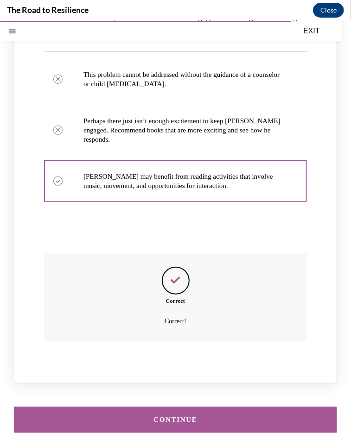
scroll to position [1063, 0]
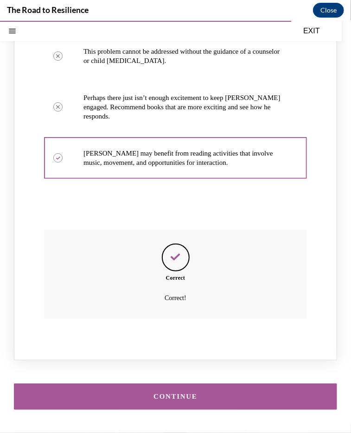
click at [274, 414] on div "CONTINUE" at bounding box center [175, 396] width 351 height 54
click at [291, 401] on button "CONTINUE" at bounding box center [175, 396] width 323 height 26
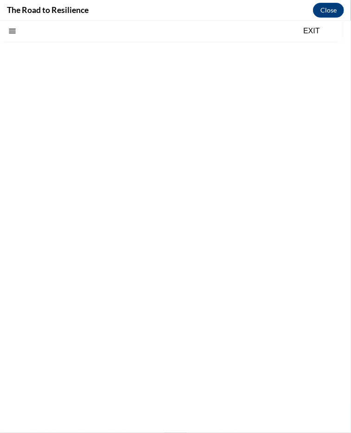
scroll to position [28, 0]
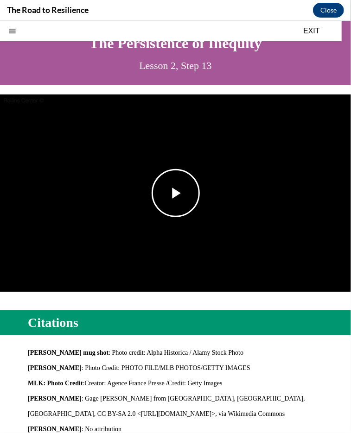
click at [176, 193] on span "Video player" at bounding box center [176, 193] width 0 height 0
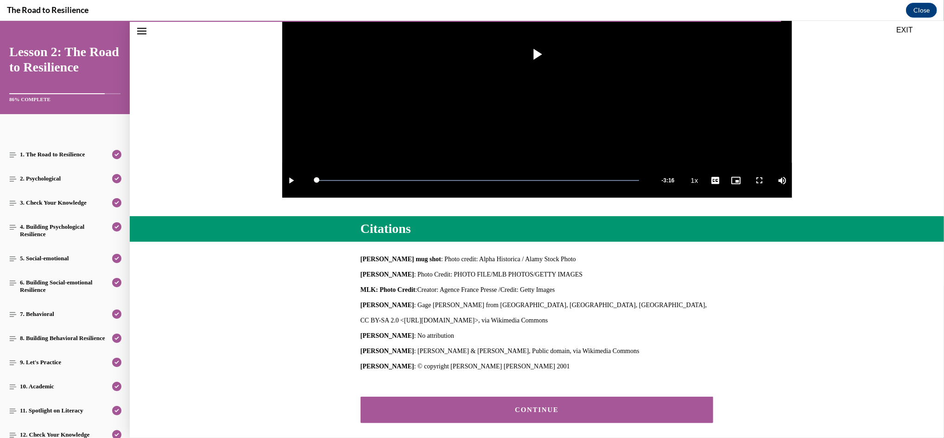
scroll to position [255, 0]
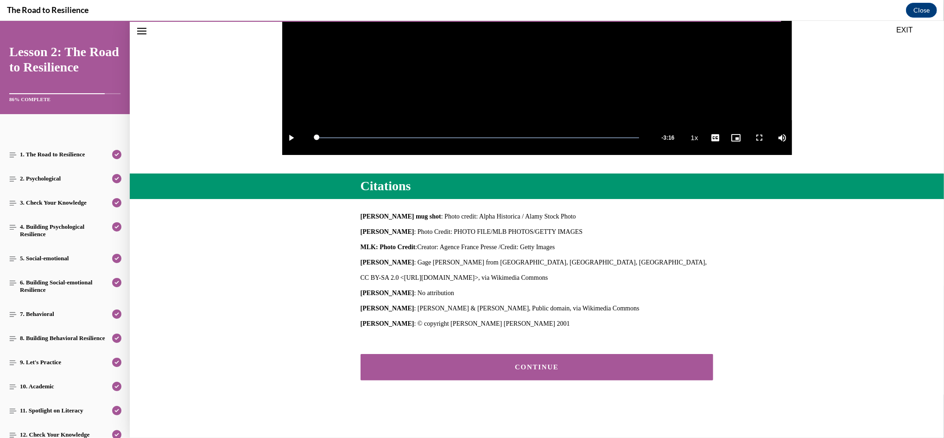
click at [459, 366] on div "CONTINUE" at bounding box center [537, 366] width 325 height 7
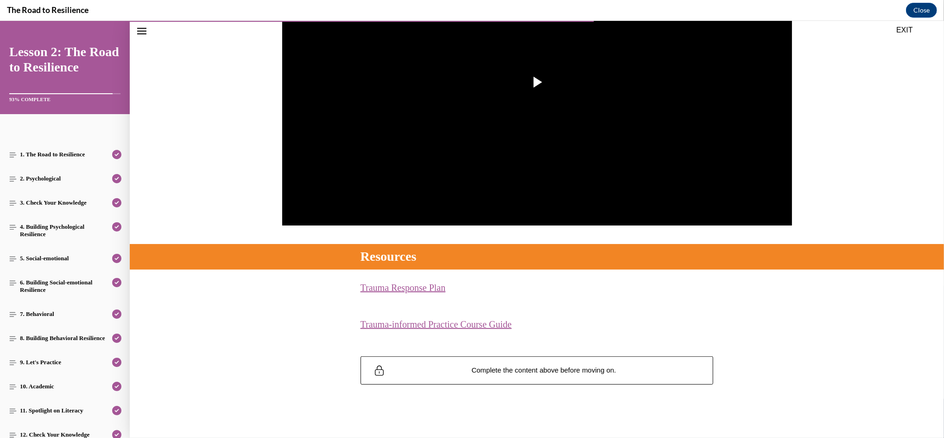
scroll to position [188, 0]
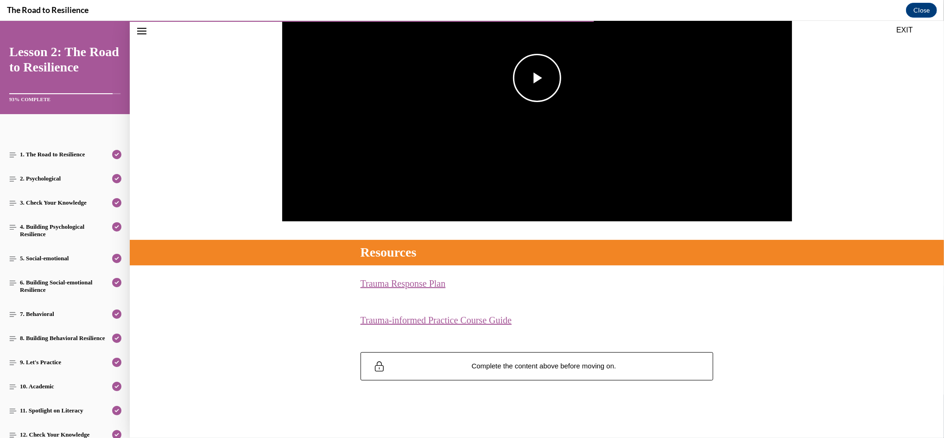
click at [459, 106] on img "Video player" at bounding box center [537, 78] width 510 height 287
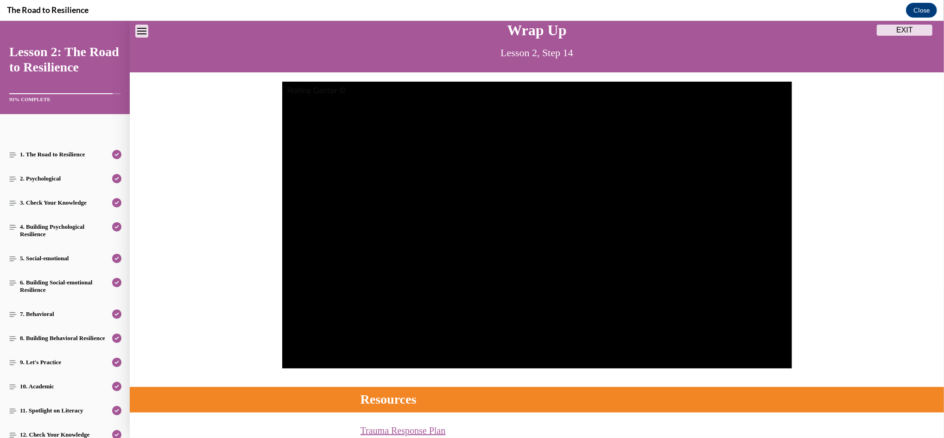
scroll to position [45, 0]
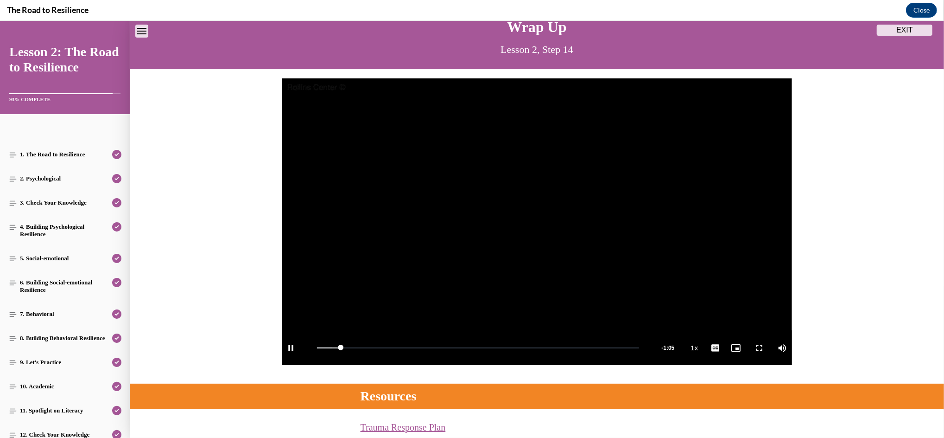
click at [139, 30] on icon "Close navigation menu" at bounding box center [141, 31] width 9 height 6
